Goal: Transaction & Acquisition: Purchase product/service

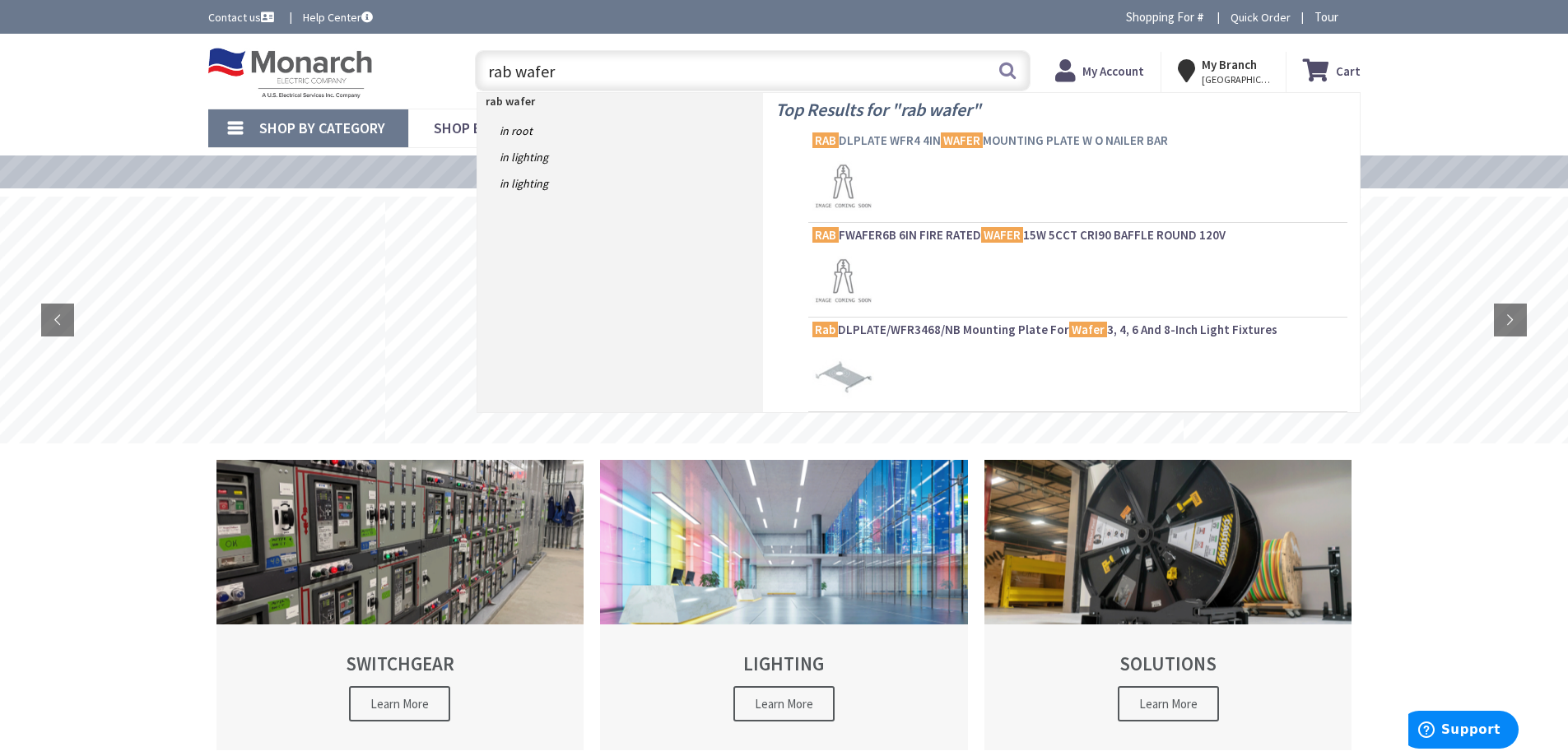
type input "rab wafer"
click at [1067, 138] on span "RAB DLPLATE WFR4 4IN WAFER MOUNTING PLATE W O NAILER BAR" at bounding box center [1077, 140] width 531 height 17
click at [1072, 233] on span "RAB FWAFER6B 6IN FIRE RATED WAFER 15W 5CCT CRI90 BAFFLE ROUND 120V" at bounding box center [1077, 235] width 531 height 17
drag, startPoint x: 991, startPoint y: 332, endPoint x: 999, endPoint y: 310, distance: 23.4
click at [991, 332] on span "Rab DLPLATE/WFR3468/NB Mounting Plate For Wafer 3, 4, 6 And 8-Inch Light Fixtur…" at bounding box center [1077, 330] width 531 height 17
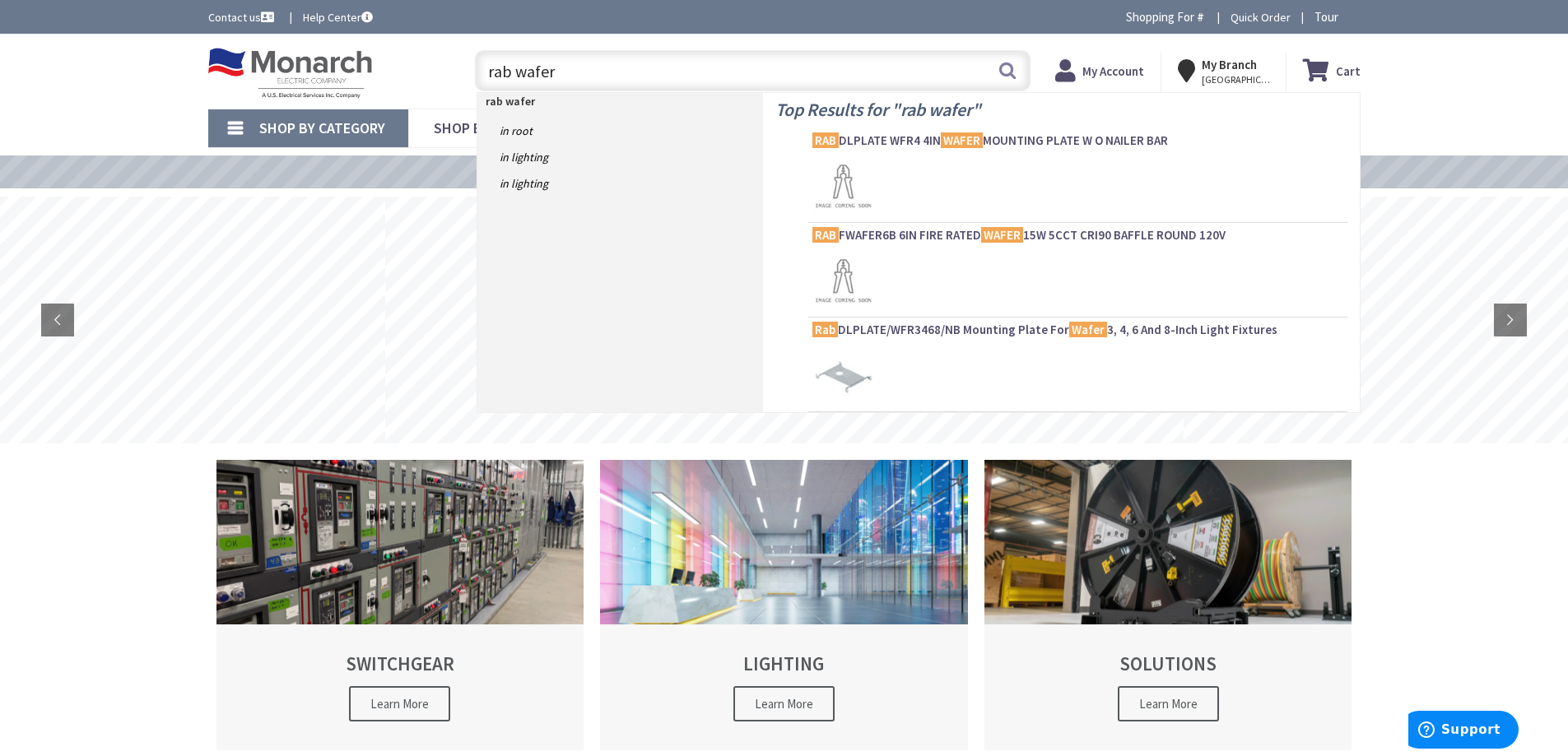
click at [871, 82] on input "rab wafer" at bounding box center [752, 70] width 556 height 41
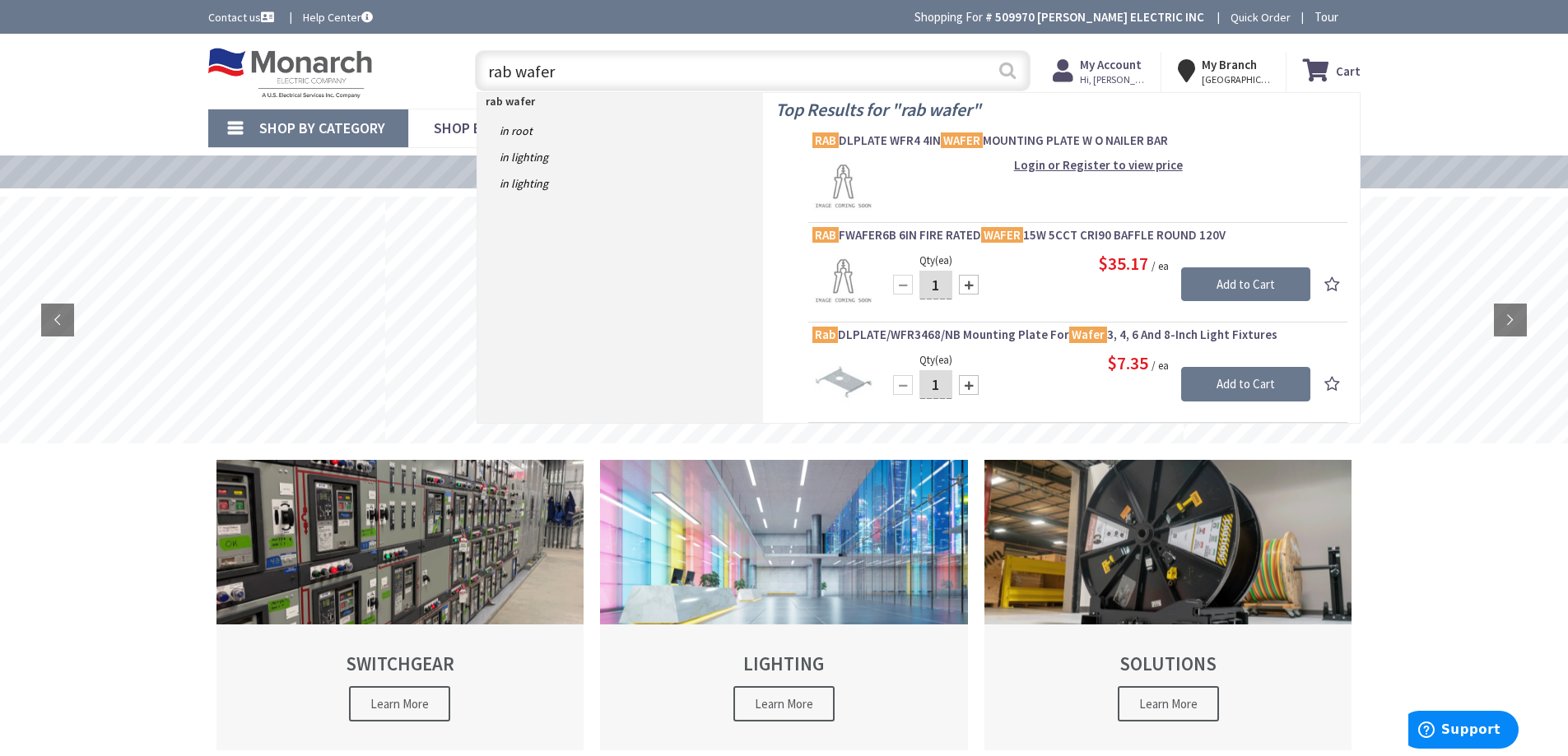
click at [1011, 73] on button "Search" at bounding box center [1007, 70] width 21 height 37
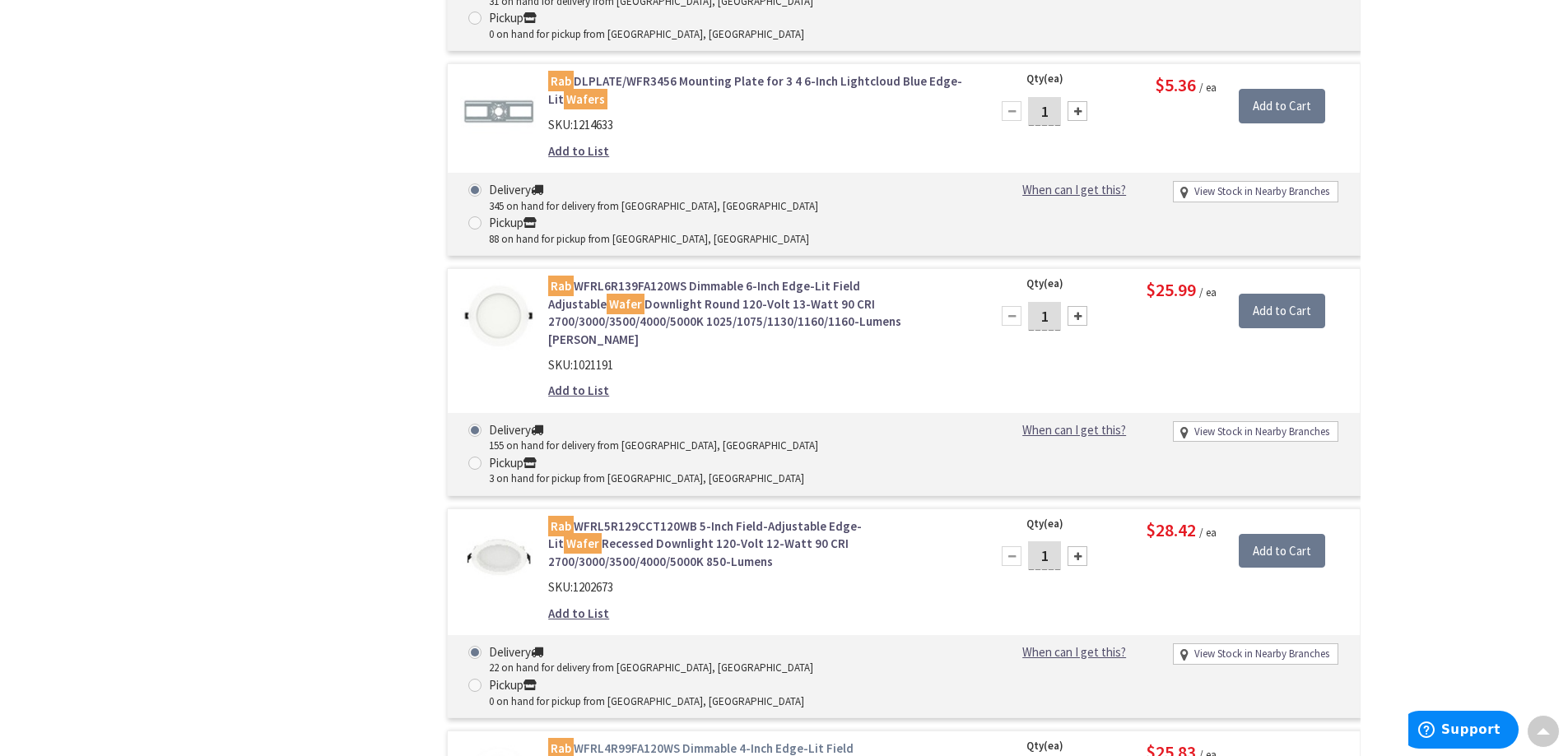
scroll to position [1237, 0]
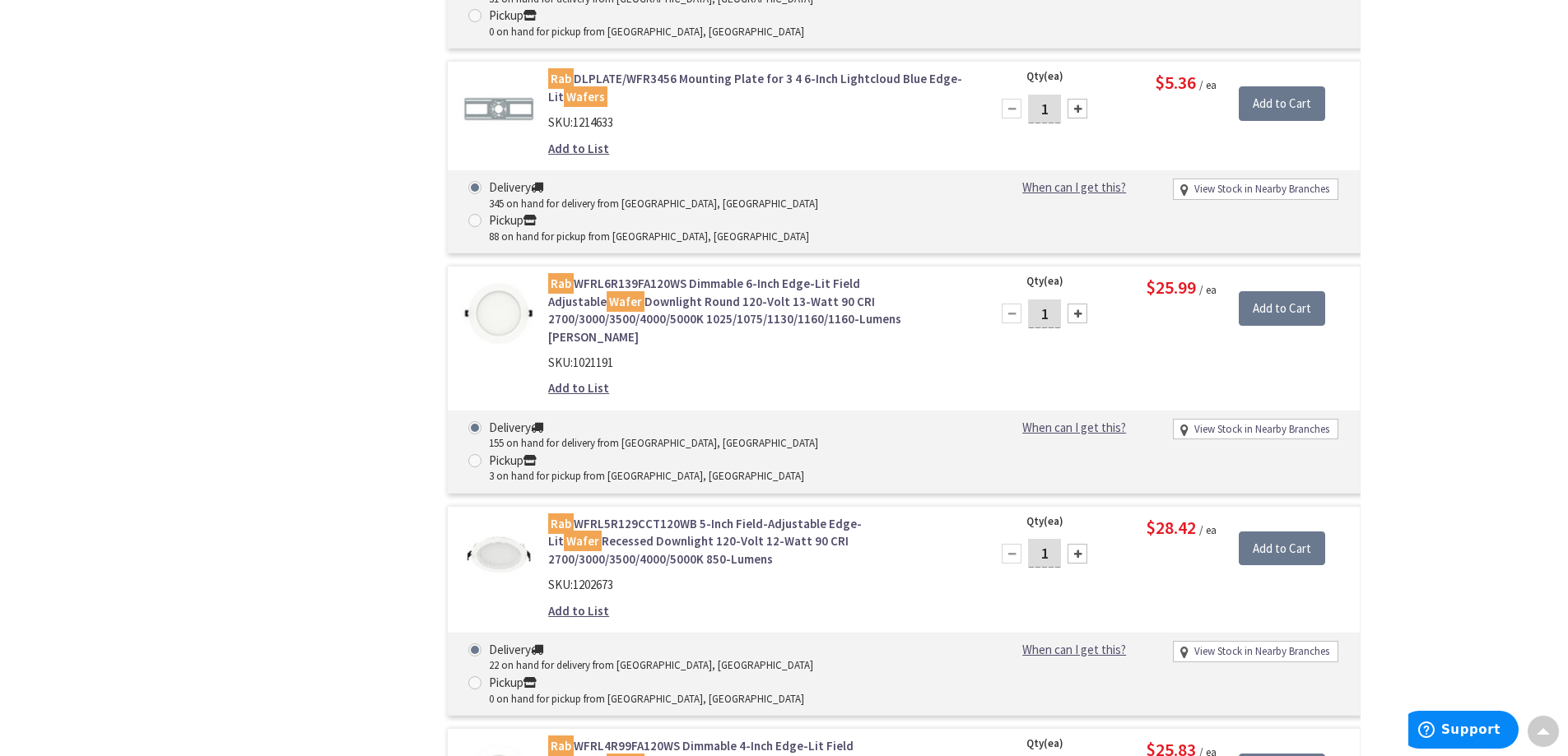
click at [724, 738] on link "Rab WFRL4R99FA120WS Dimmable 4-Inch Edge-Lit Field Adjustable Wafer Downlight R…" at bounding box center [757, 764] width 419 height 52
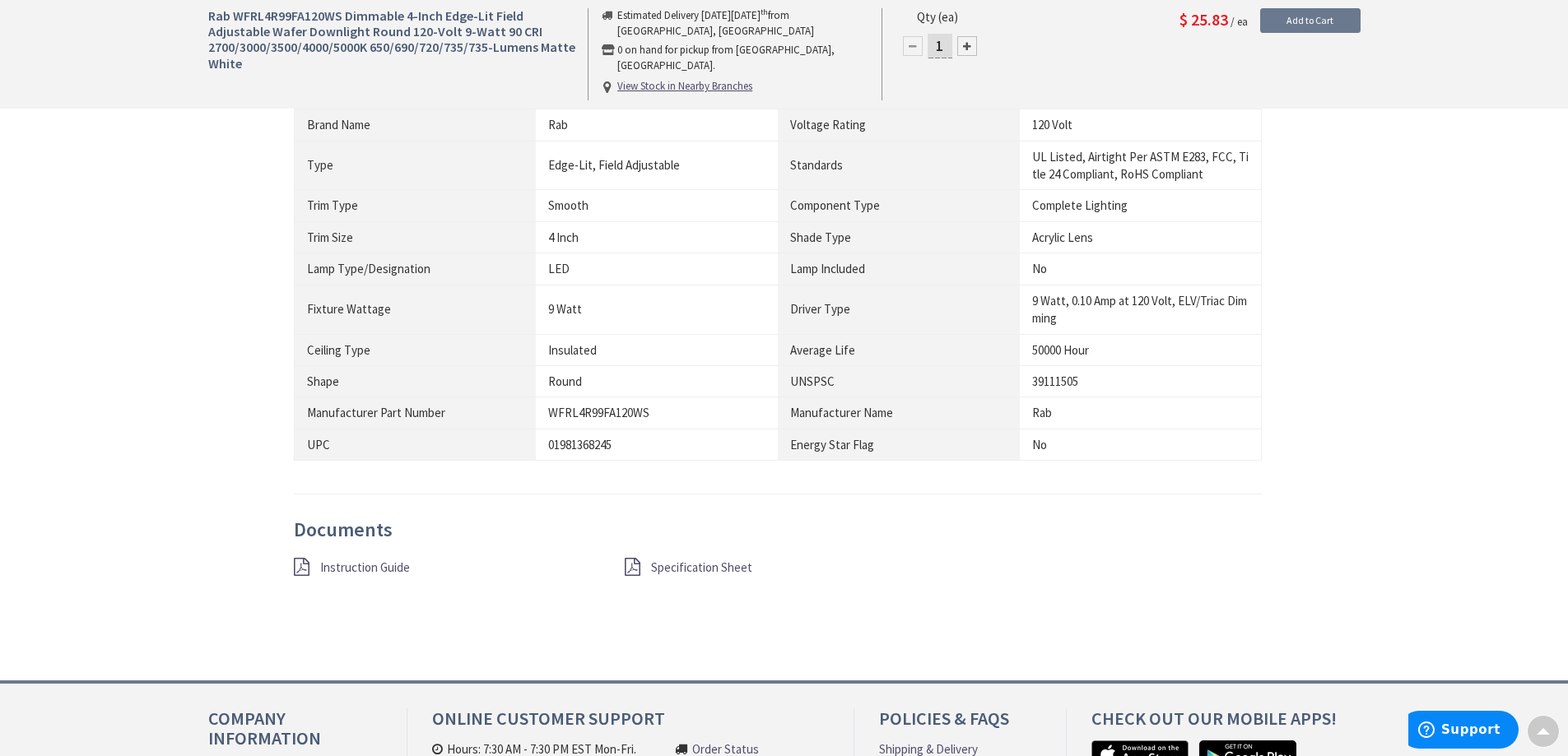
scroll to position [1152, 0]
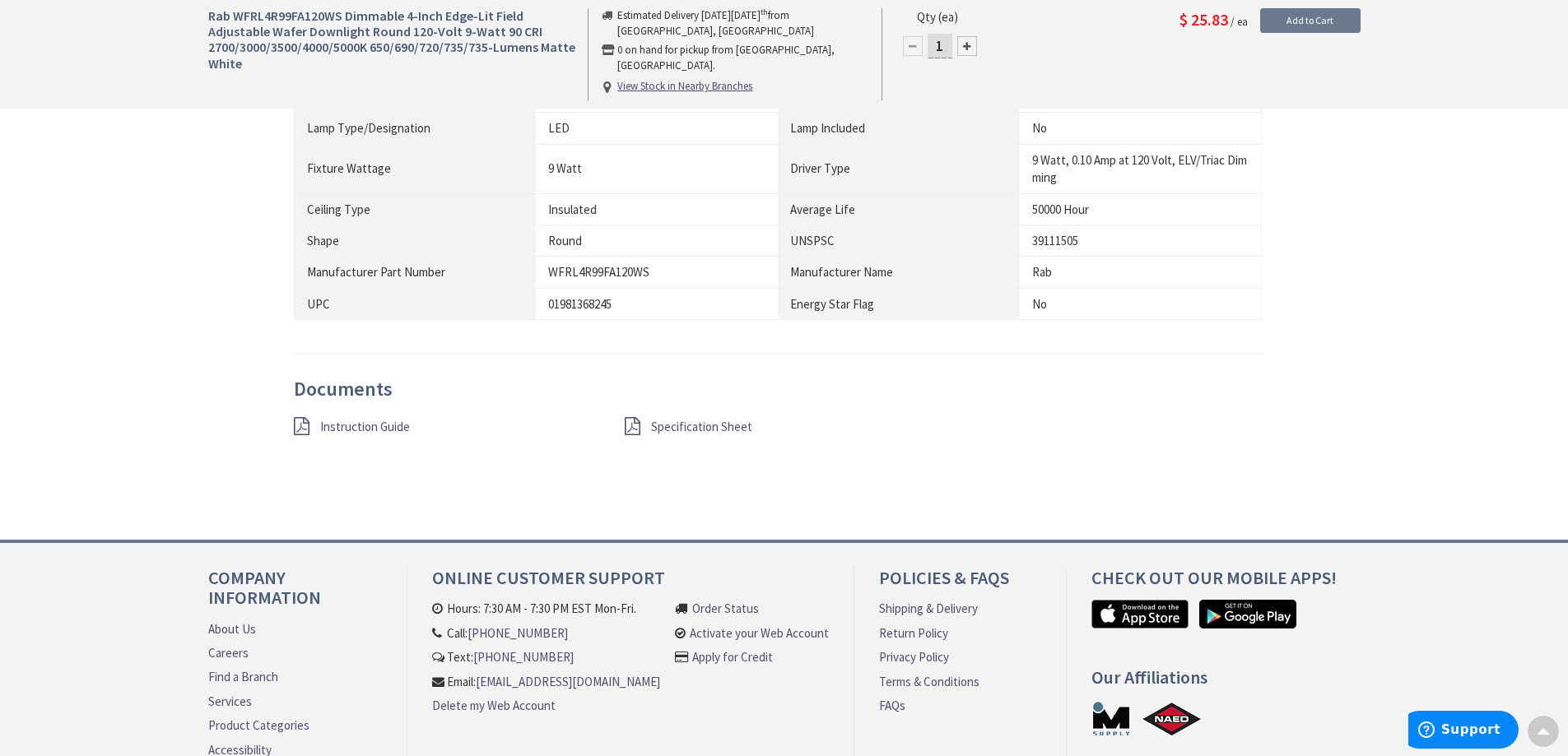
click at [720, 420] on div "Instruction Guide Specification Sheet" at bounding box center [778, 436] width 993 height 37
click at [724, 419] on span "Specification Sheet" at bounding box center [702, 427] width 102 height 16
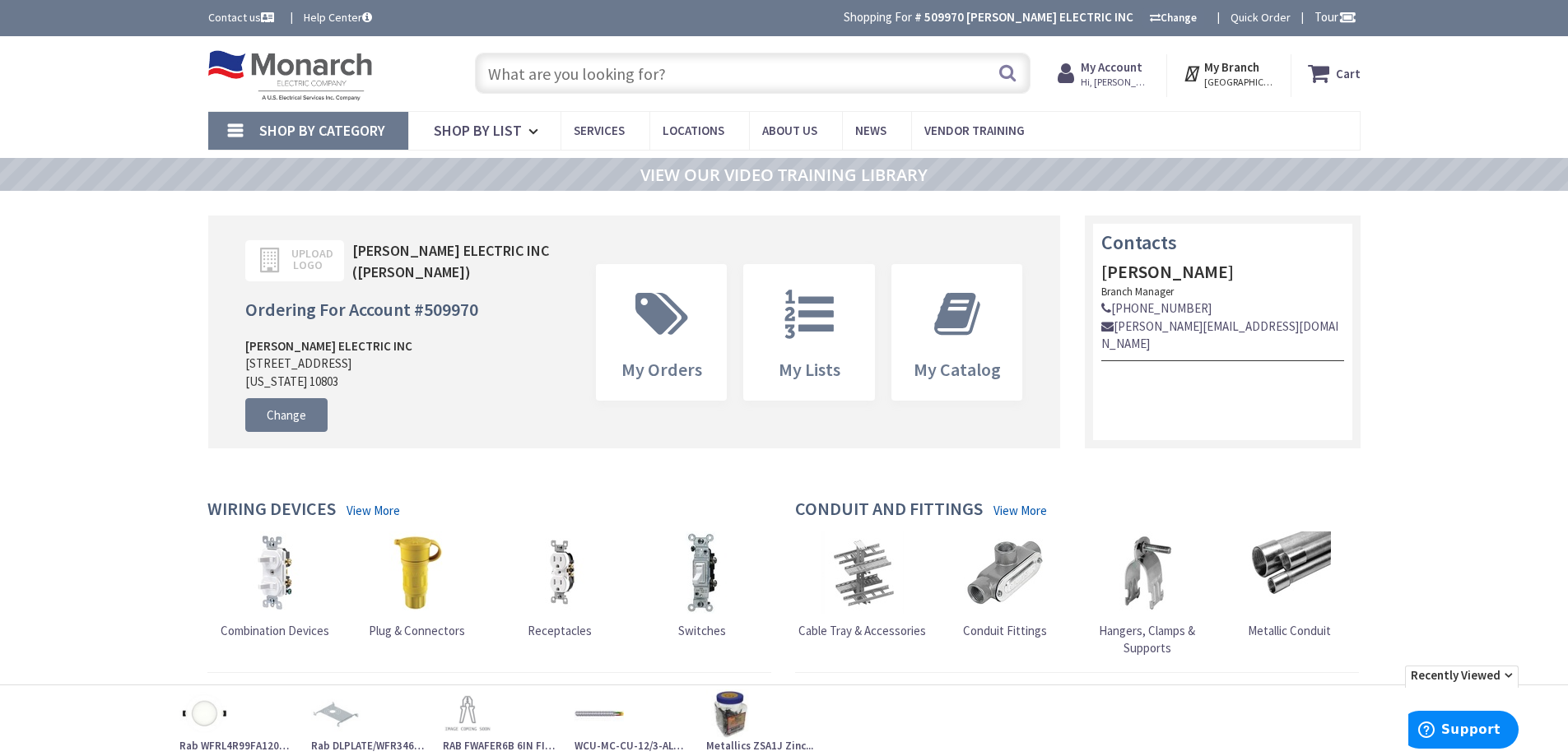
click at [774, 79] on input "text" at bounding box center [752, 73] width 556 height 41
type input "e"
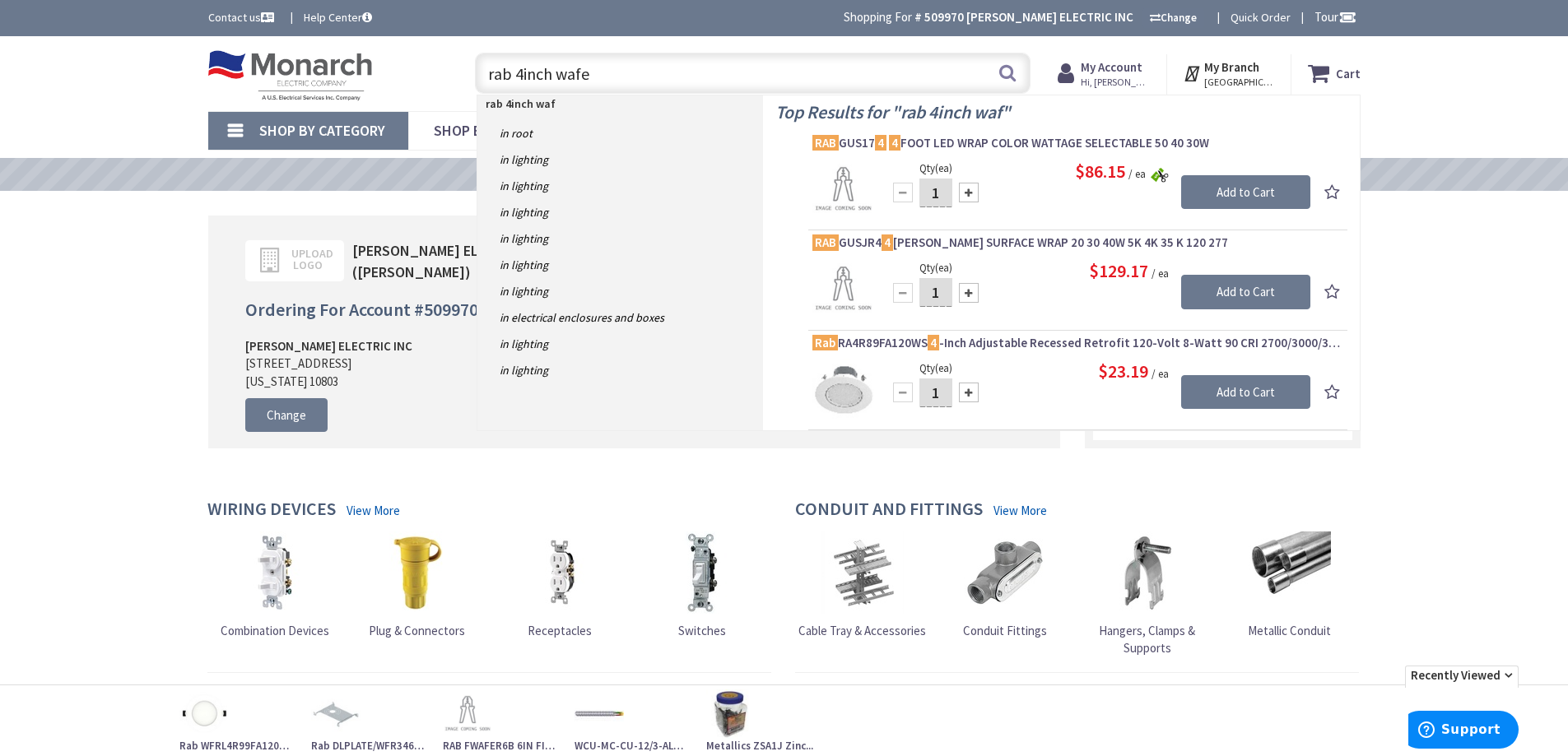
type input "rab 4inch wafer"
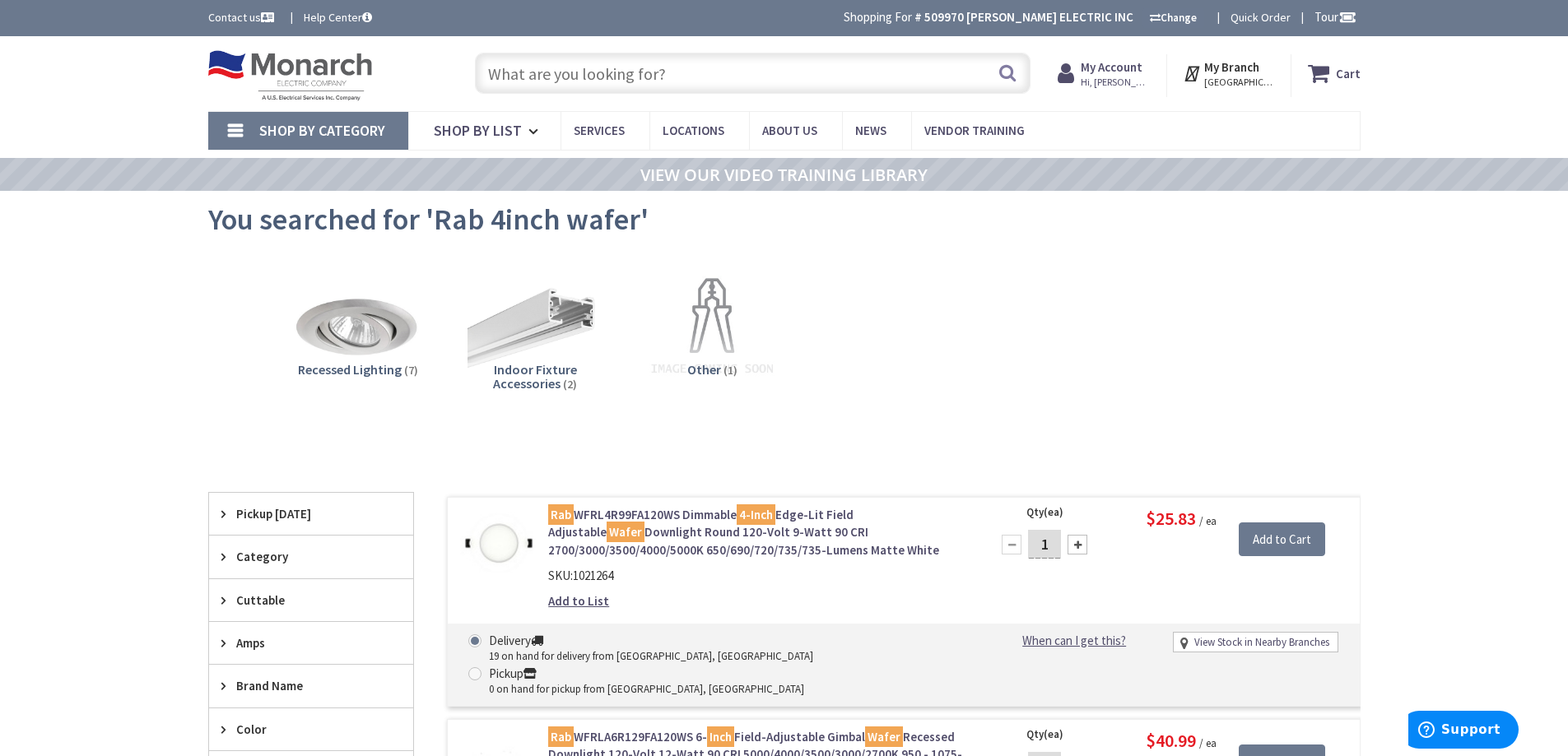
click at [644, 524] on link "Rab WFRL4R99FA120WS Dimmable 4-Inch Edge-Lit Field Adjustable Wafer Downlight R…" at bounding box center [757, 532] width 419 height 52
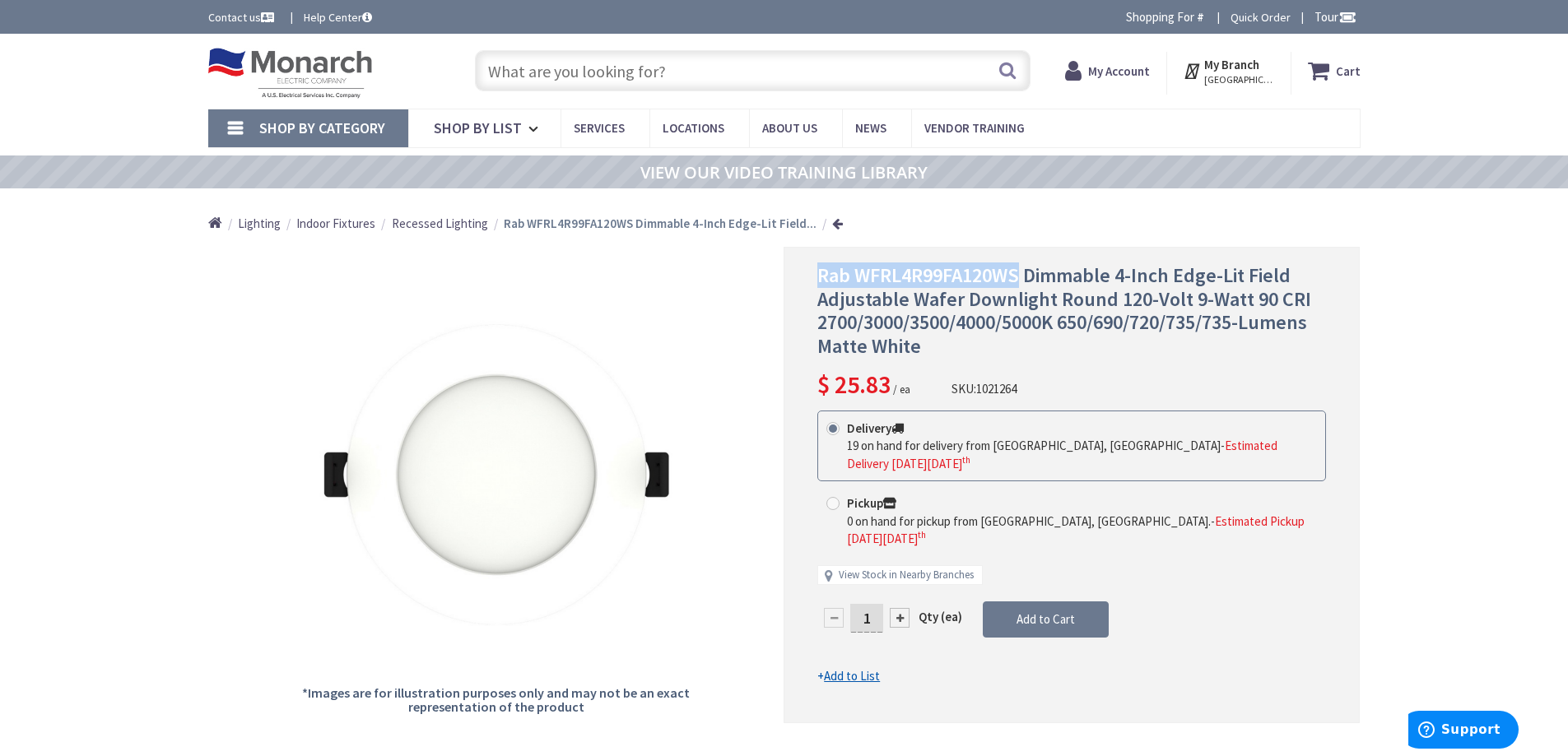
drag, startPoint x: 819, startPoint y: 273, endPoint x: 1017, endPoint y: 270, distance: 198.0
click at [1017, 270] on span "Rab WFRL4R99FA120WS Dimmable 4-Inch Edge-Lit Field Adjustable Wafer Downlight R…" at bounding box center [1064, 311] width 494 height 96
